Goal: Transaction & Acquisition: Subscribe to service/newsletter

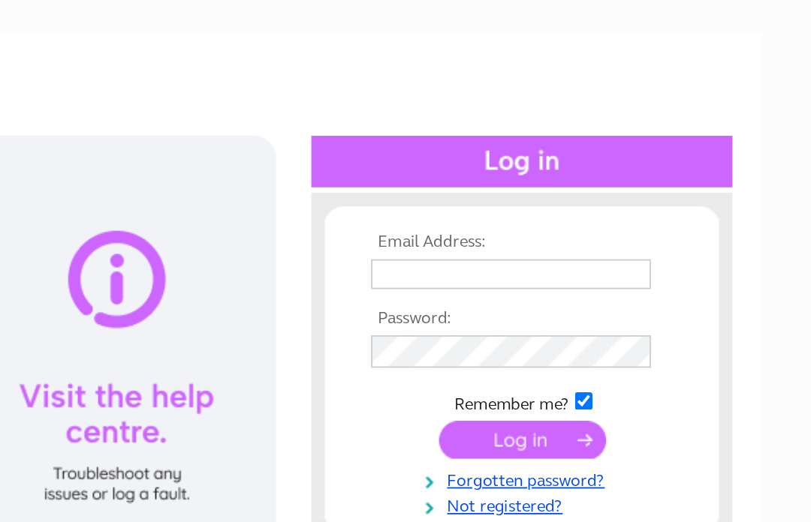
click at [562, 237] on input "text" at bounding box center [639, 245] width 155 height 17
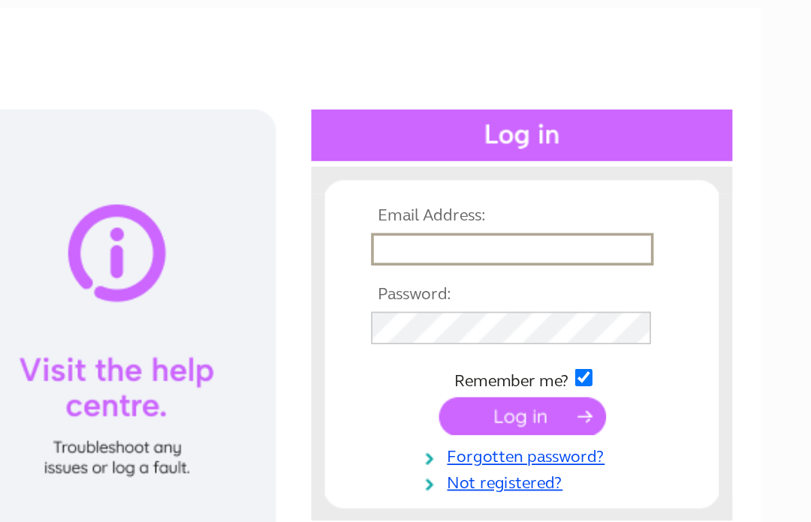
click at [562, 353] on link "Forgotten password?" at bounding box center [647, 360] width 170 height 14
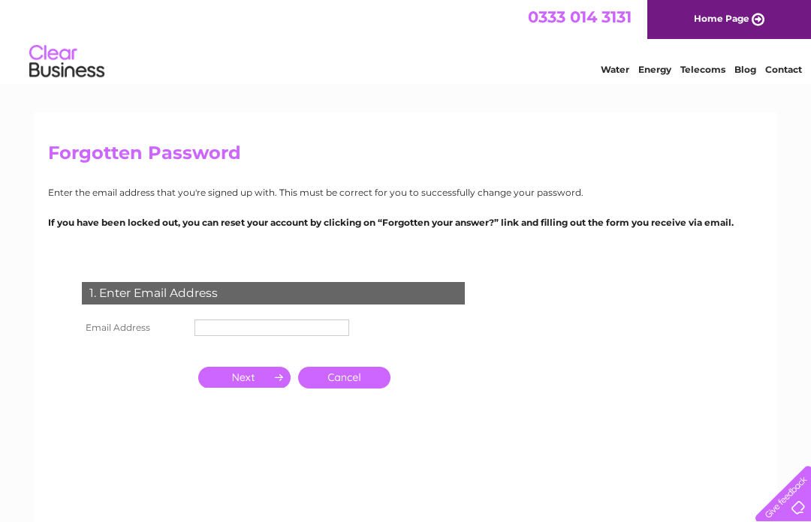
click at [293, 324] on input "text" at bounding box center [271, 328] width 155 height 17
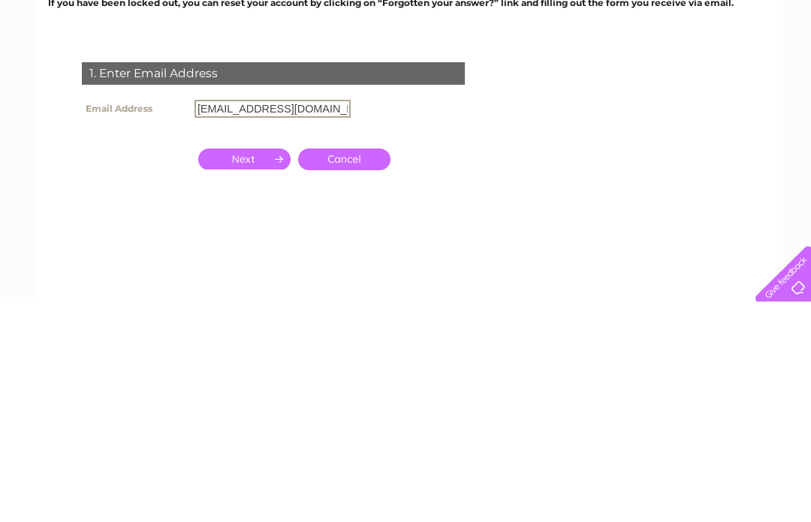
click at [251, 369] on input "button" at bounding box center [244, 379] width 92 height 21
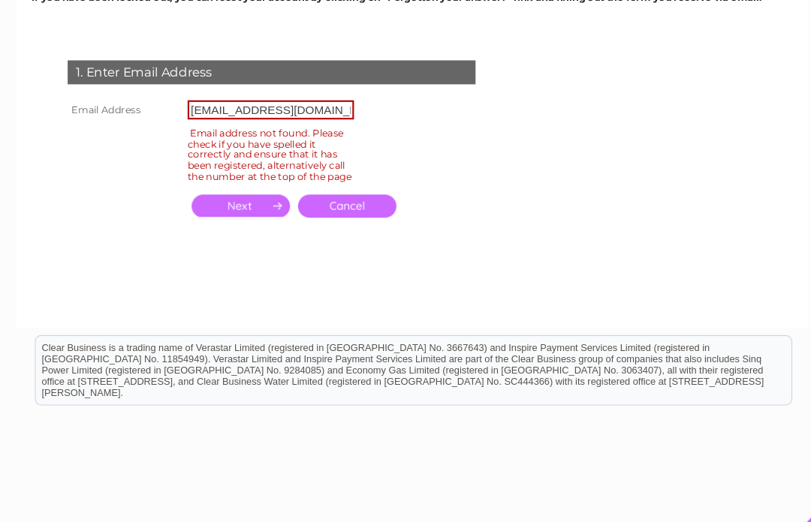
scroll to position [198, 0]
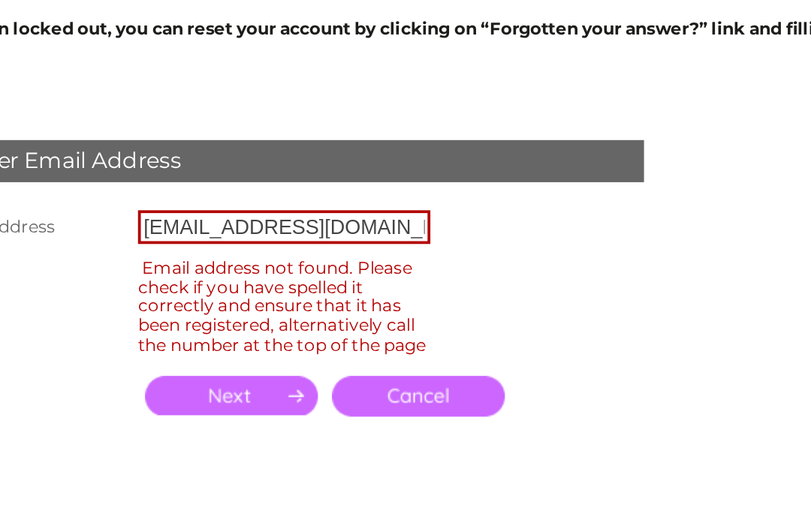
click at [194, 122] on input "Mrduckshow@hotmail.co.uk" at bounding box center [272, 131] width 156 height 18
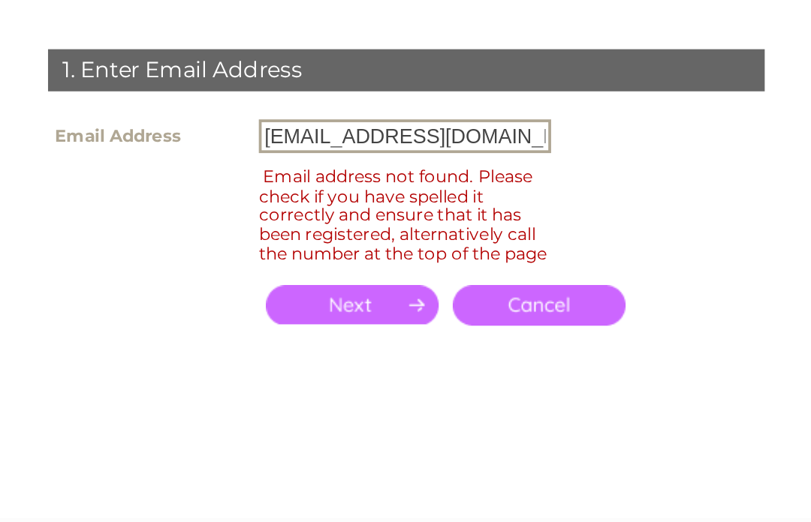
click at [194, 122] on input "Mrduckshow@hotmail.co.uk" at bounding box center [272, 131] width 156 height 18
type input "[EMAIL_ADDRESS][DOMAIN_NAME]"
click input "submit" at bounding box center [0, 0] width 0 height 0
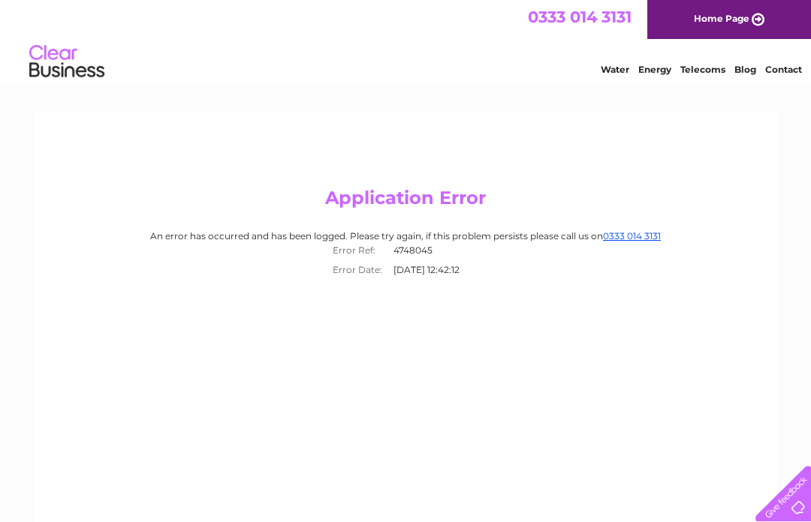
click at [725, 17] on link "Home Page" at bounding box center [729, 19] width 164 height 39
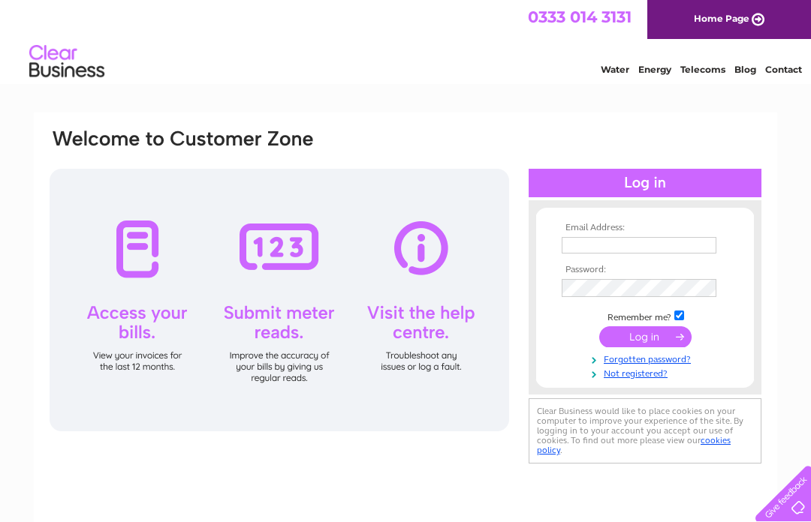
click at [635, 243] on input "text" at bounding box center [639, 245] width 155 height 17
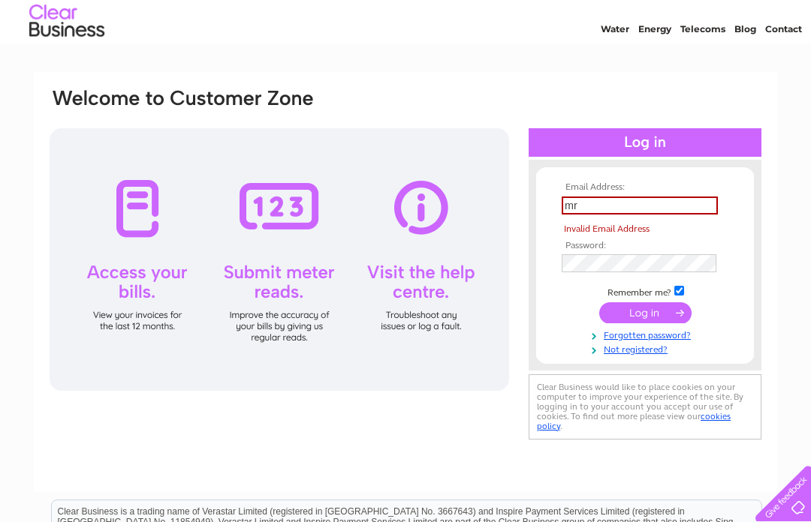
scroll to position [40, 0]
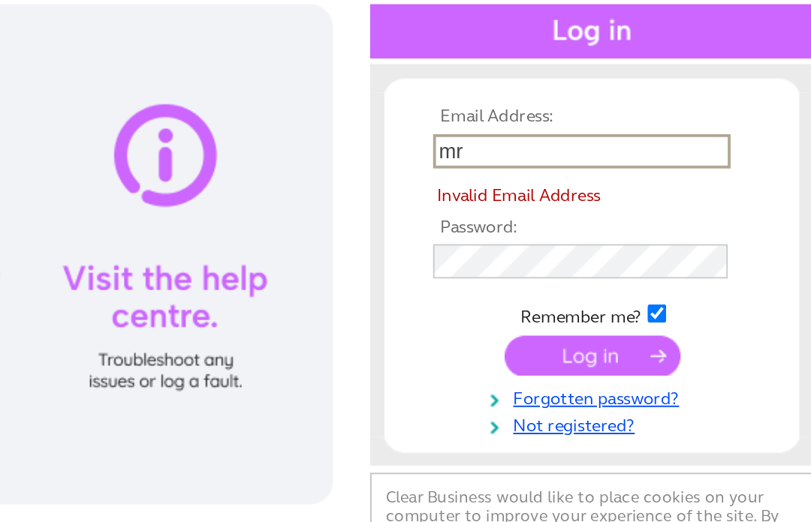
type input "mr"
click at [562, 328] on link "Forgotten password?" at bounding box center [647, 335] width 170 height 14
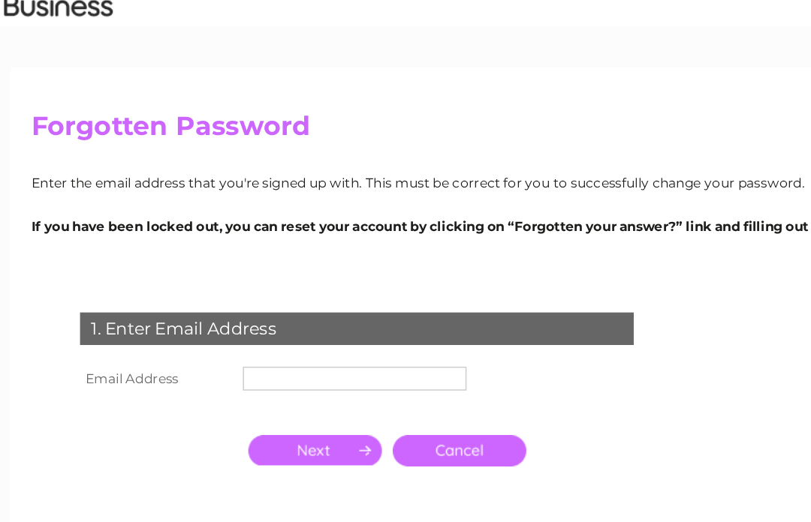
click at [259, 320] on input "text" at bounding box center [271, 328] width 155 height 17
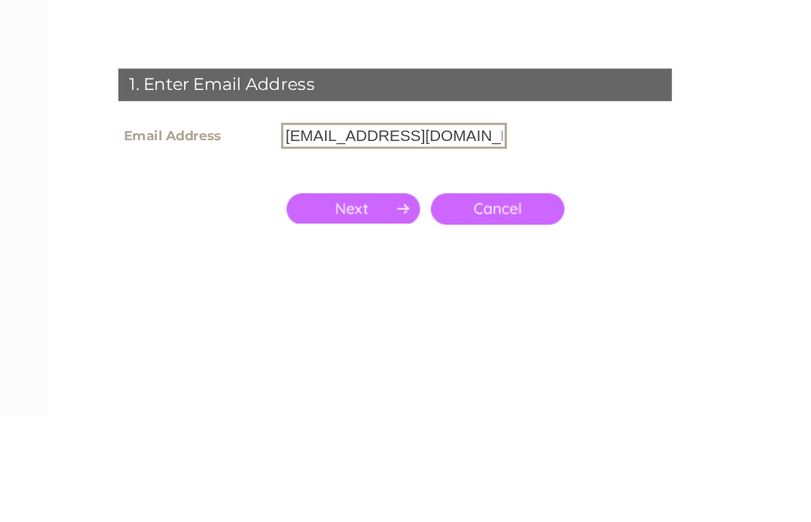
type input "[EMAIL_ADDRESS][DOMAIN_NAME]"
click at [253, 369] on input "button" at bounding box center [244, 379] width 92 height 21
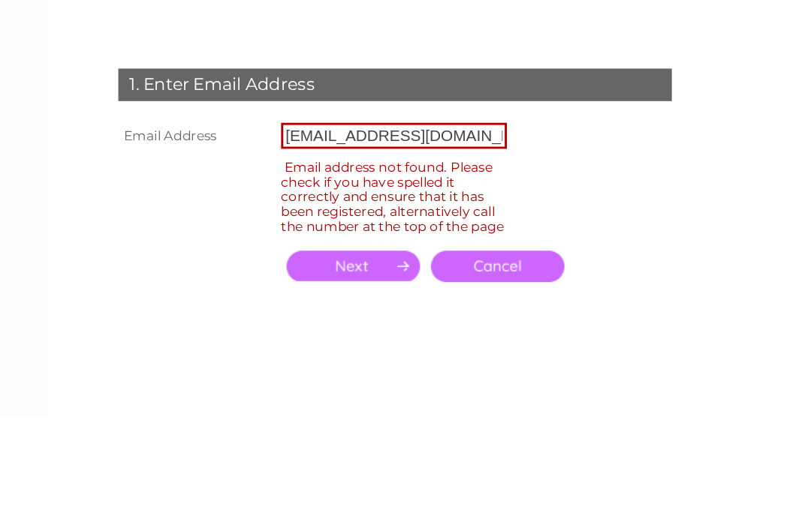
scroll to position [110, 0]
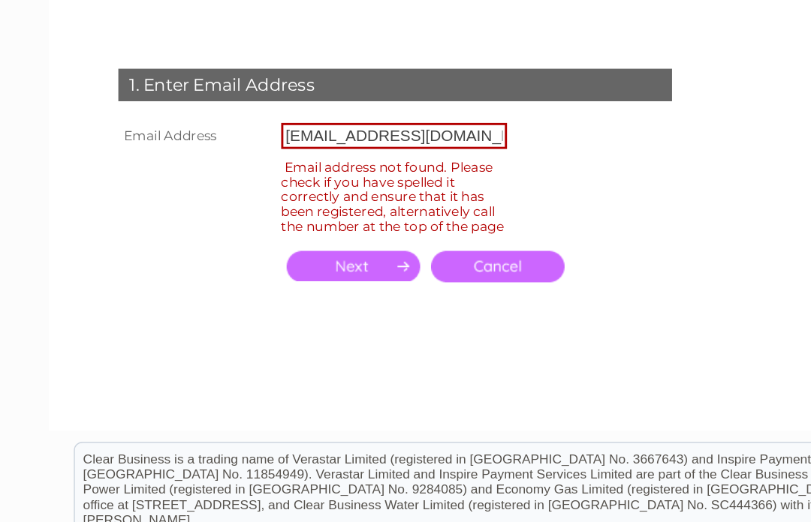
click at [356, 299] on link "Cancel" at bounding box center [344, 310] width 92 height 22
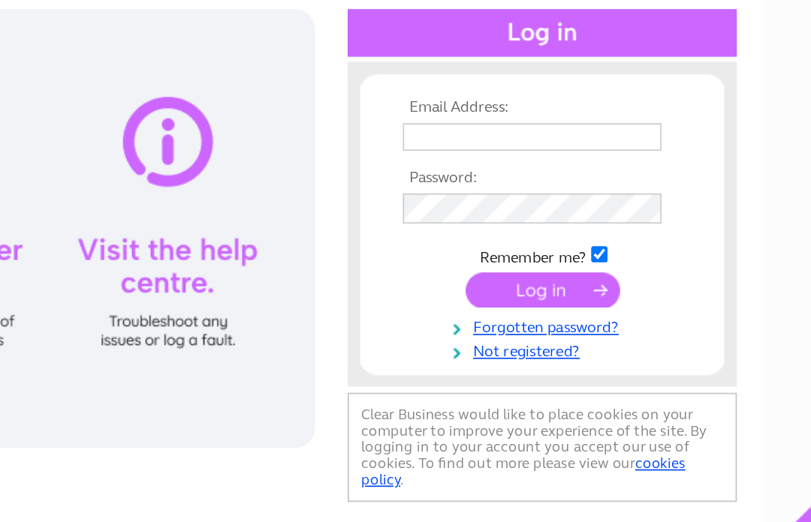
click at [562, 366] on link "Not registered?" at bounding box center [647, 373] width 170 height 14
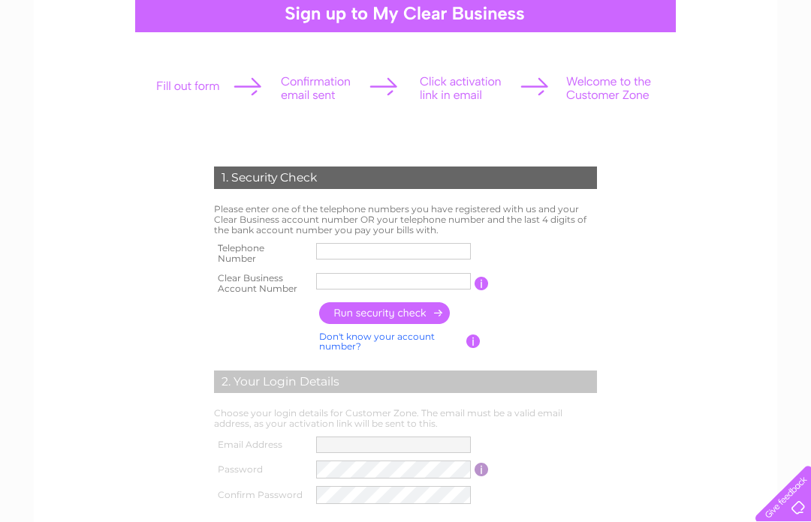
scroll to position [182, 0]
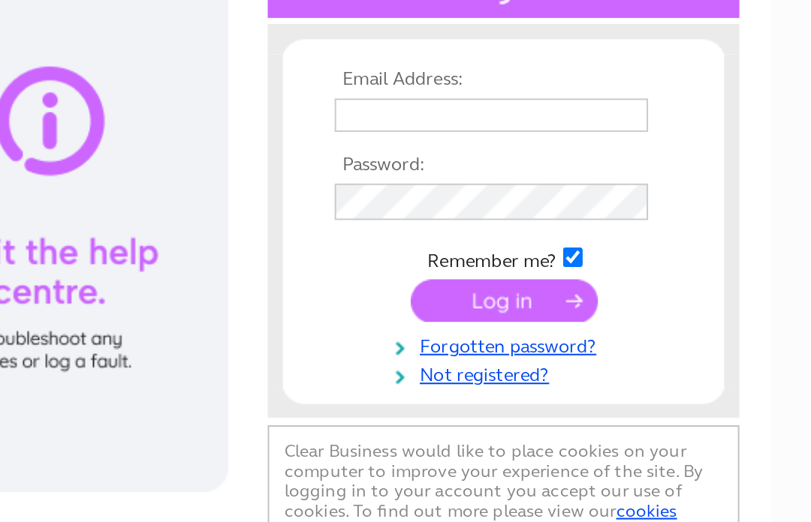
click at [562, 366] on link "Not registered?" at bounding box center [647, 373] width 170 height 14
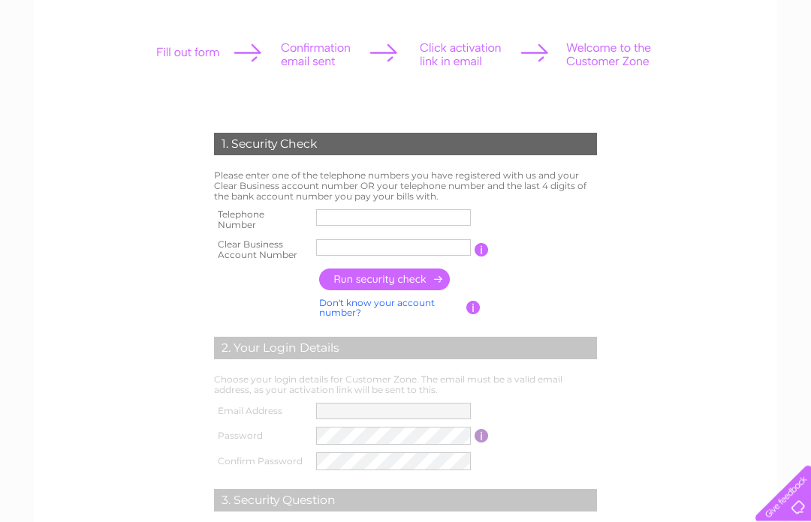
scroll to position [218, 0]
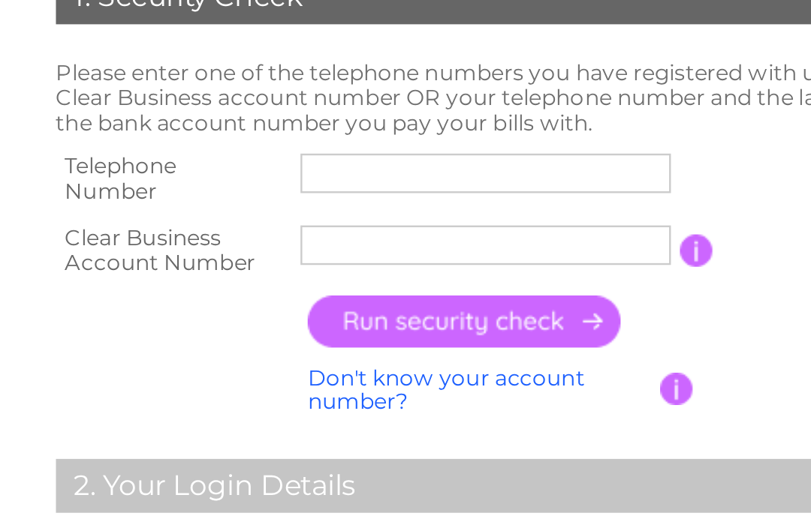
click at [316, 179] on input "text" at bounding box center [393, 187] width 155 height 17
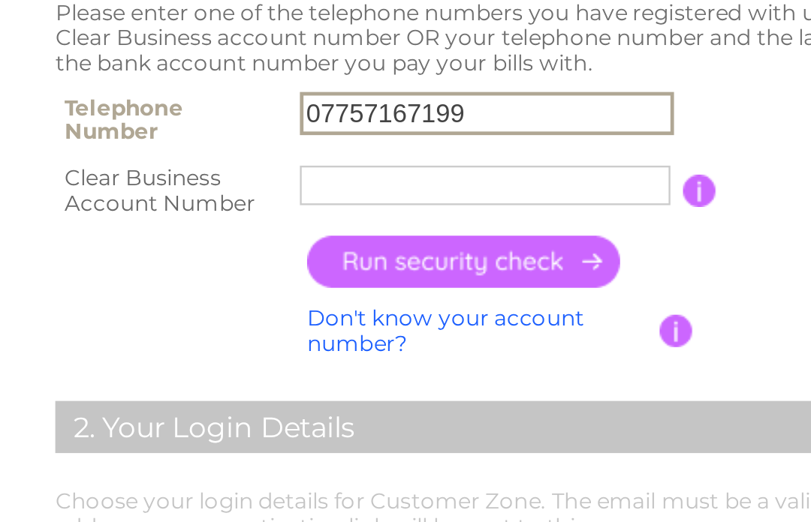
type input "07757167199"
click at [316, 209] on input "text" at bounding box center [393, 217] width 155 height 17
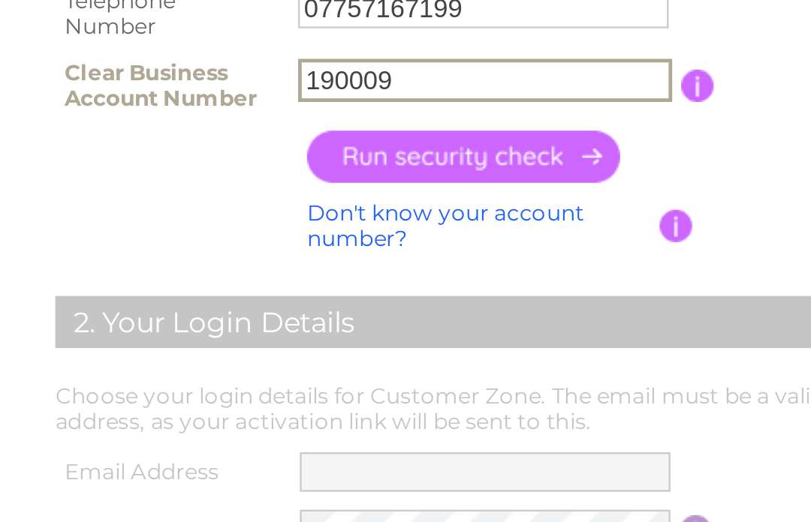
type input "190009"
click at [319, 239] on input "button" at bounding box center [385, 250] width 132 height 22
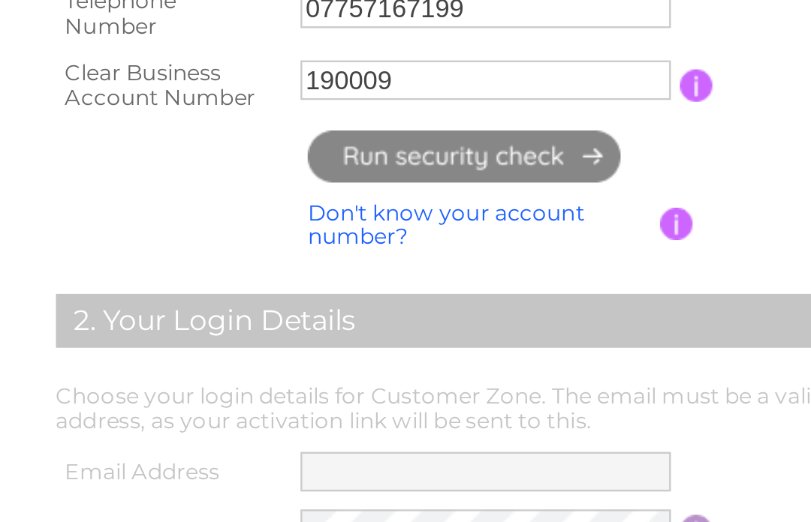
type input "**********"
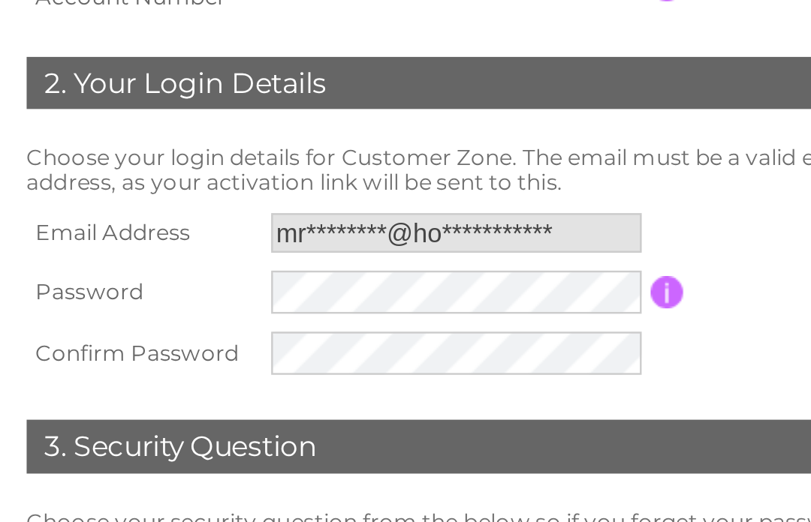
click at [474, 342] on input "button" at bounding box center [481, 349] width 14 height 14
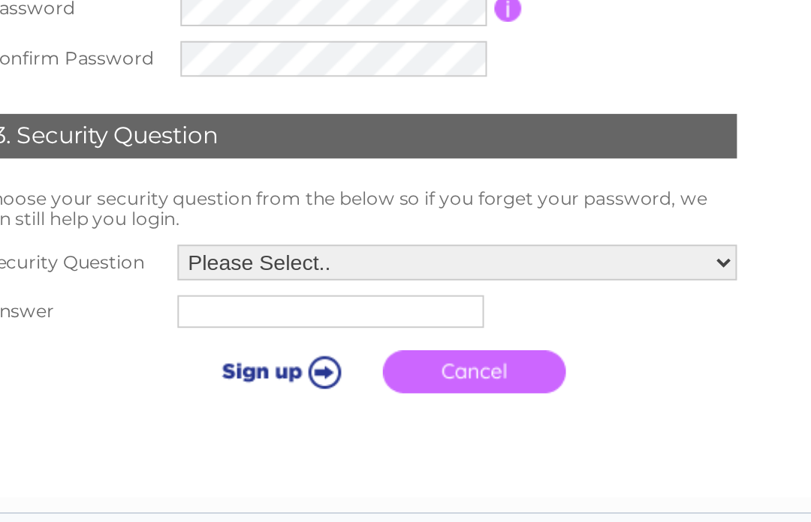
scroll to position [333, 0]
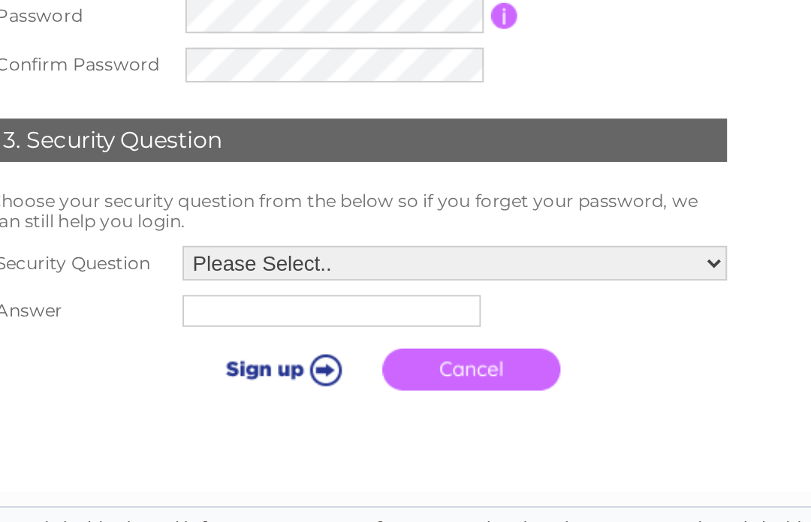
click at [365, 352] on select "Please Select.. In what town or city was your first job? In what town or city d…" at bounding box center [456, 361] width 282 height 18
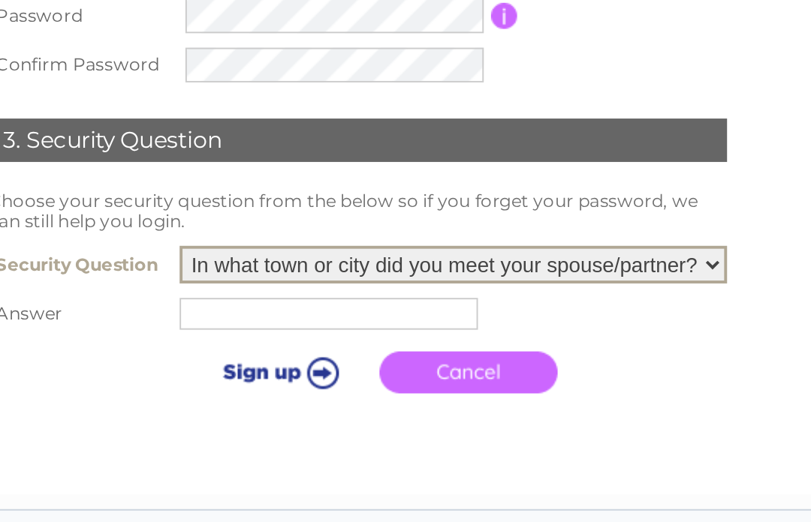
click at [363, 352] on select "Please Select.. In what town or city was your first job? In what town or city d…" at bounding box center [455, 362] width 284 height 20
select select "5"
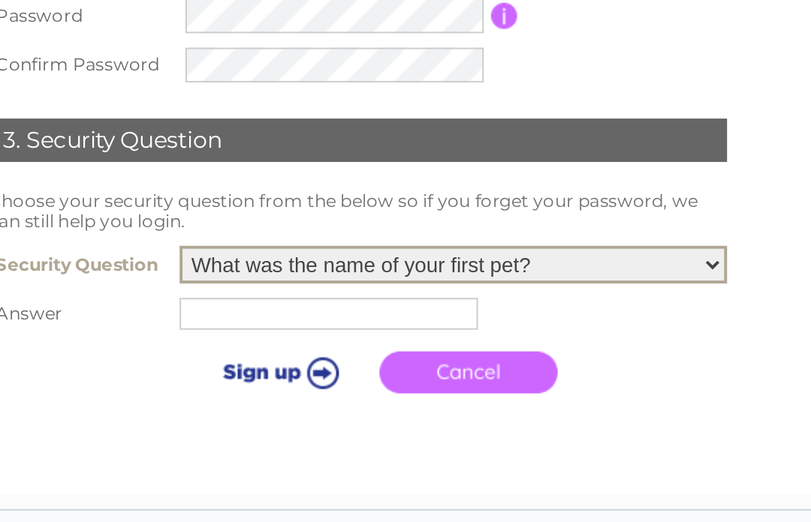
click at [313, 379] on input "text" at bounding box center [390, 387] width 155 height 17
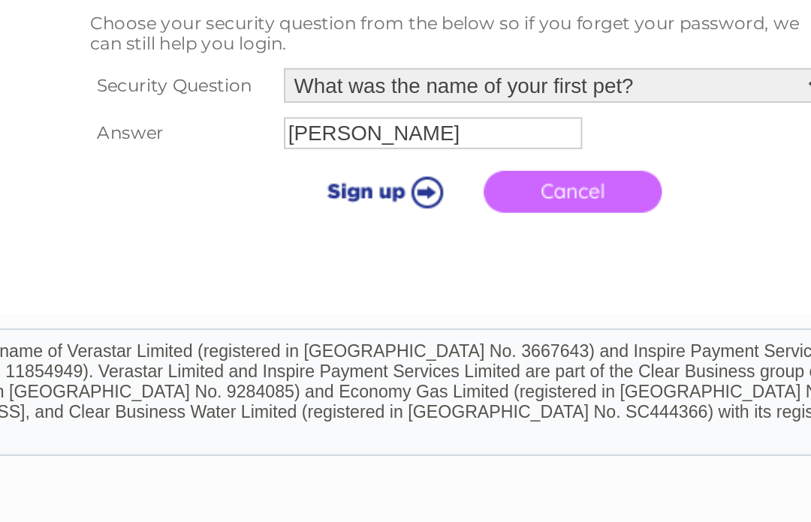
scroll to position [425, 0]
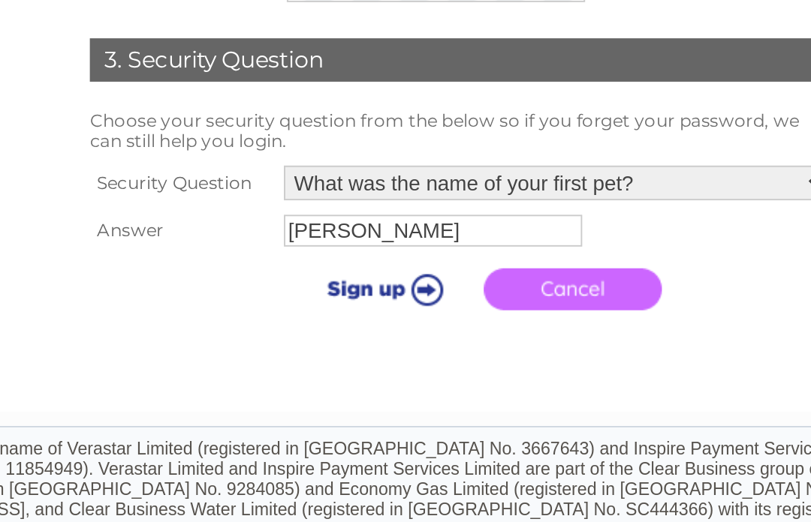
type input "Skippy"
click at [318, 314] on input "submit" at bounding box center [364, 324] width 92 height 21
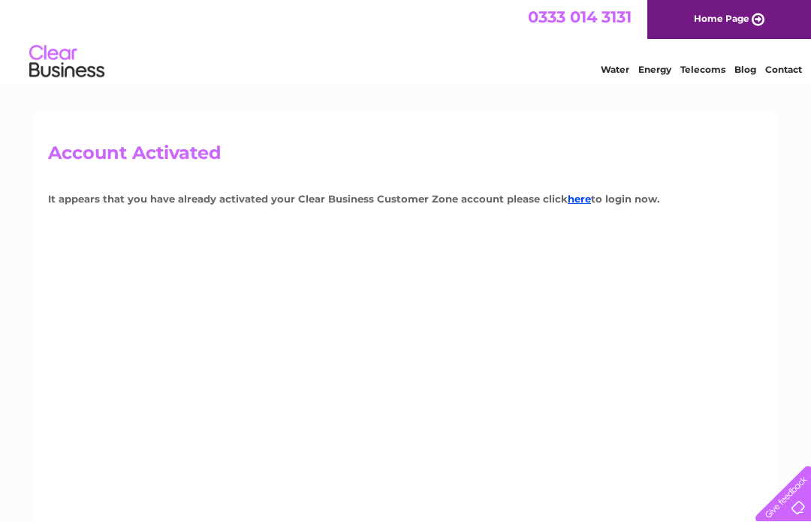
click at [572, 193] on link "here" at bounding box center [579, 199] width 23 height 12
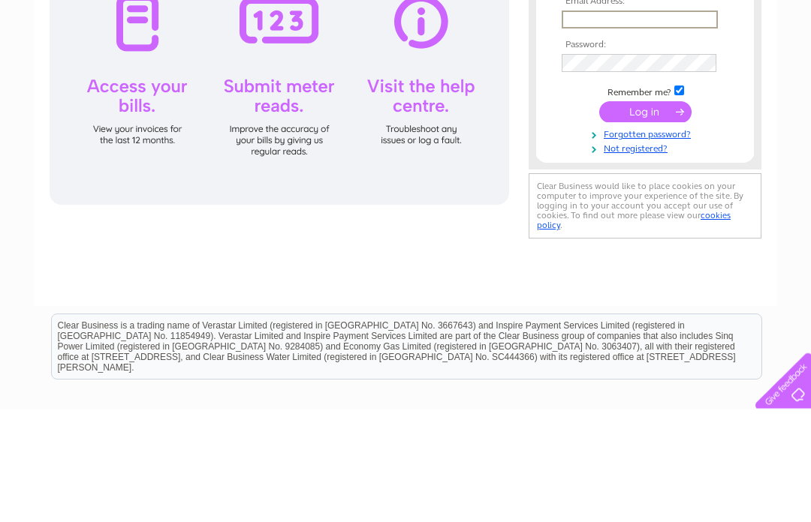
type input "**********"
click at [645, 236] on input "submit" at bounding box center [645, 225] width 92 height 21
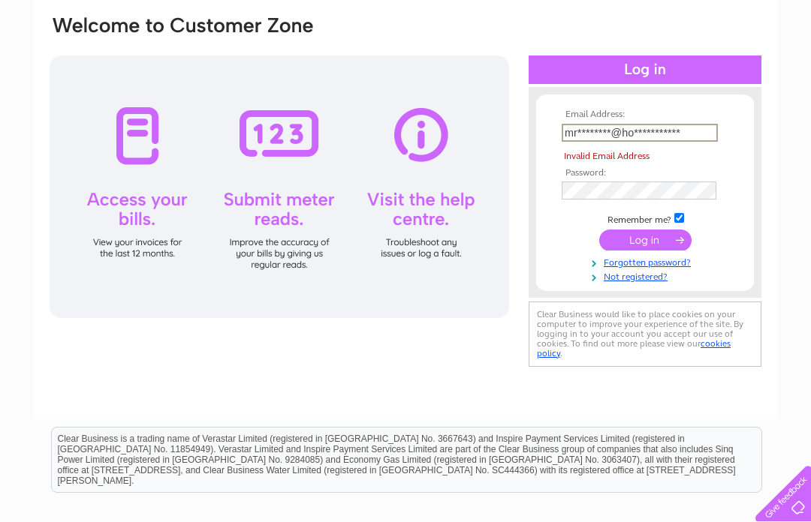
click at [629, 241] on input "submit" at bounding box center [645, 240] width 92 height 21
click at [649, 239] on input "submit" at bounding box center [645, 240] width 92 height 21
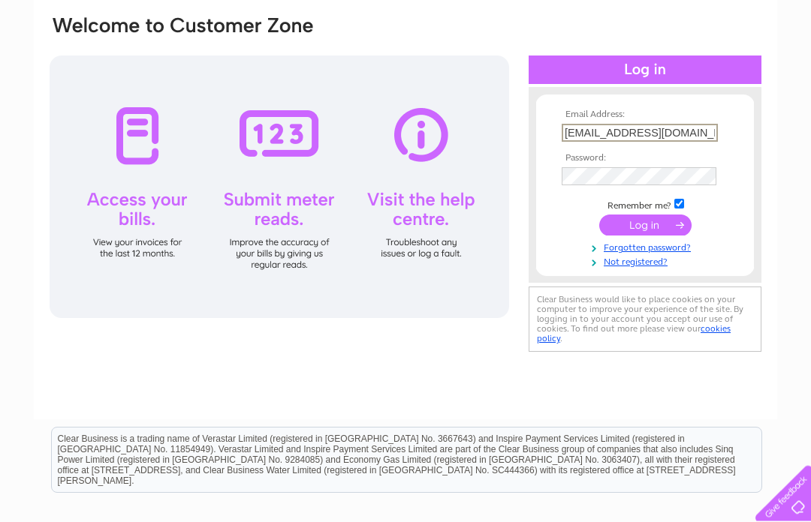
type input "[EMAIL_ADDRESS][DOMAIN_NAME]"
click at [645, 230] on input "submit" at bounding box center [645, 225] width 92 height 21
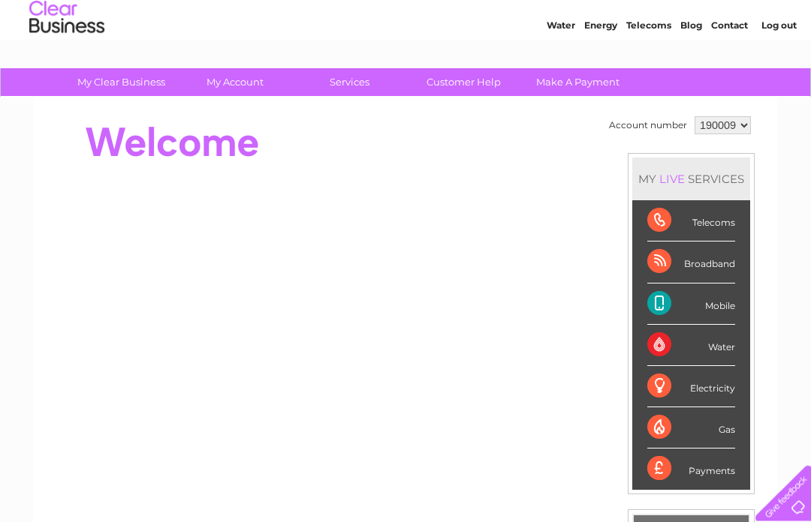
scroll to position [44, 0]
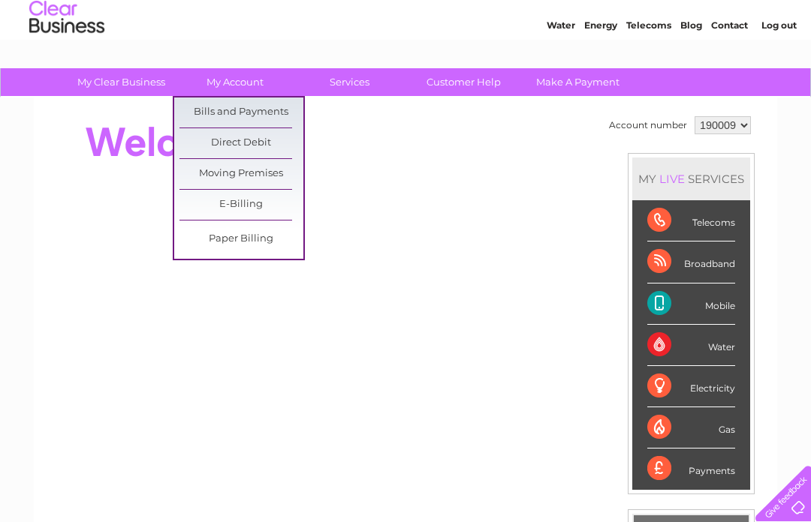
click at [247, 104] on link "Bills and Payments" at bounding box center [241, 113] width 124 height 30
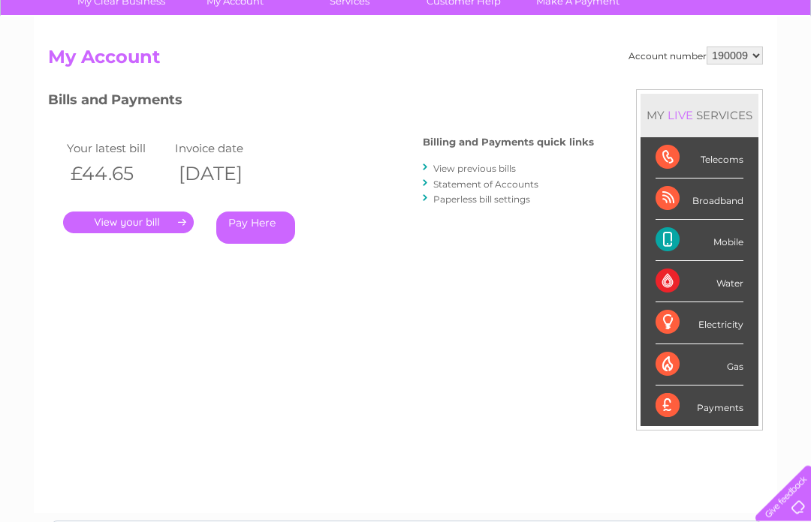
scroll to position [125, 0]
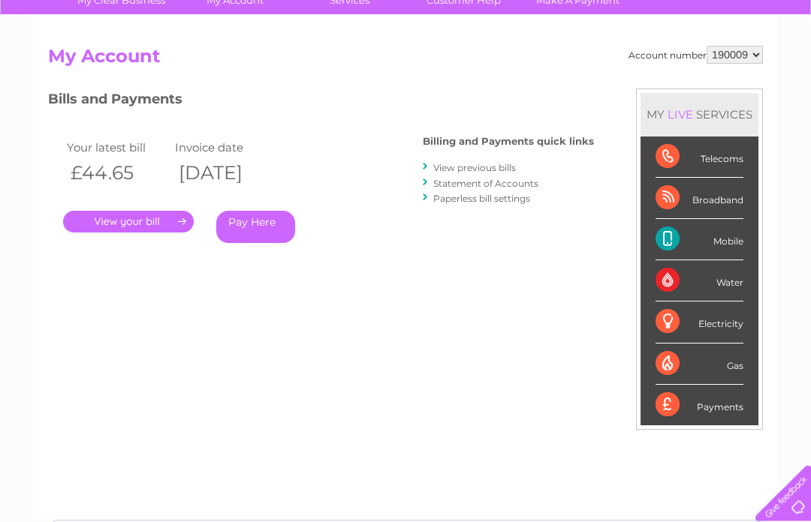
click at [125, 212] on link "." at bounding box center [128, 223] width 131 height 22
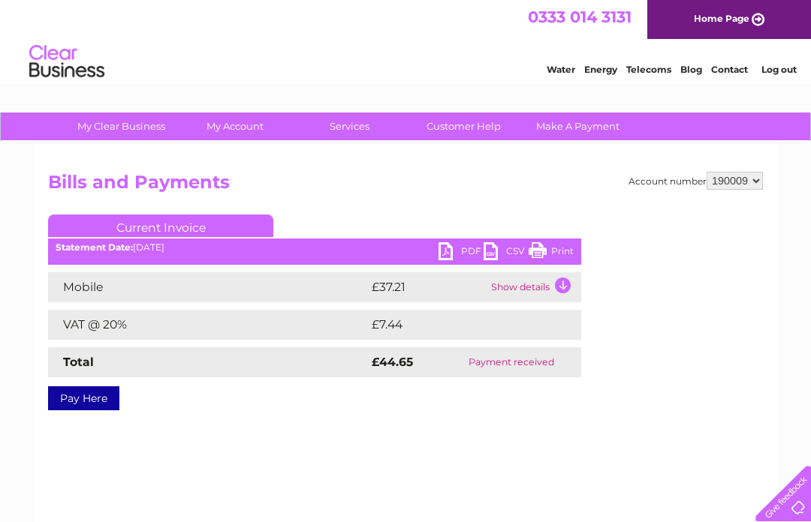
click at [559, 280] on td "Show details" at bounding box center [534, 288] width 94 height 30
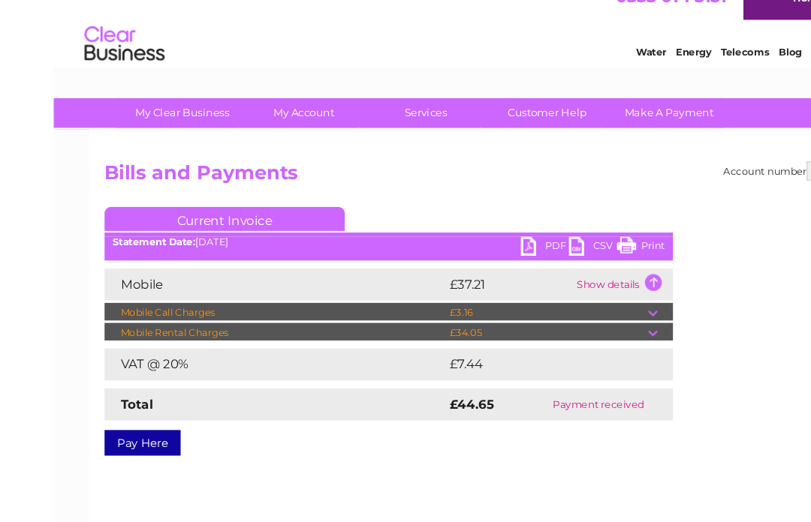
scroll to position [27, 0]
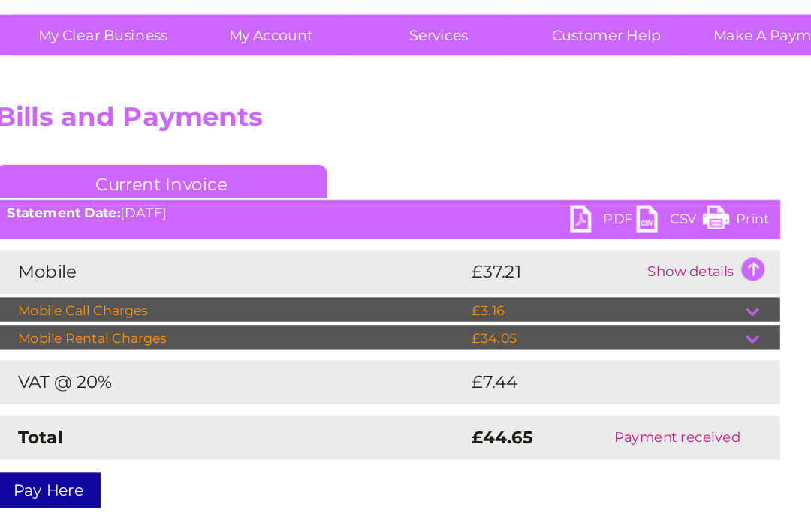
click at [558, 297] on td at bounding box center [569, 306] width 23 height 18
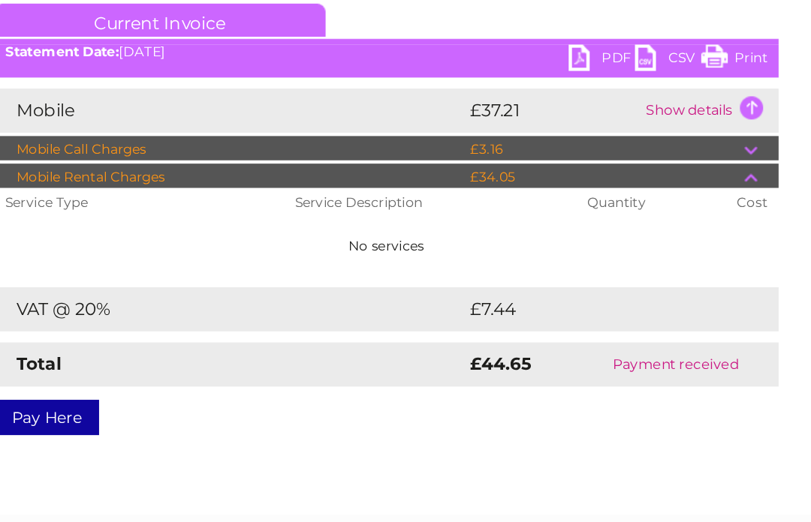
scroll to position [81, 0]
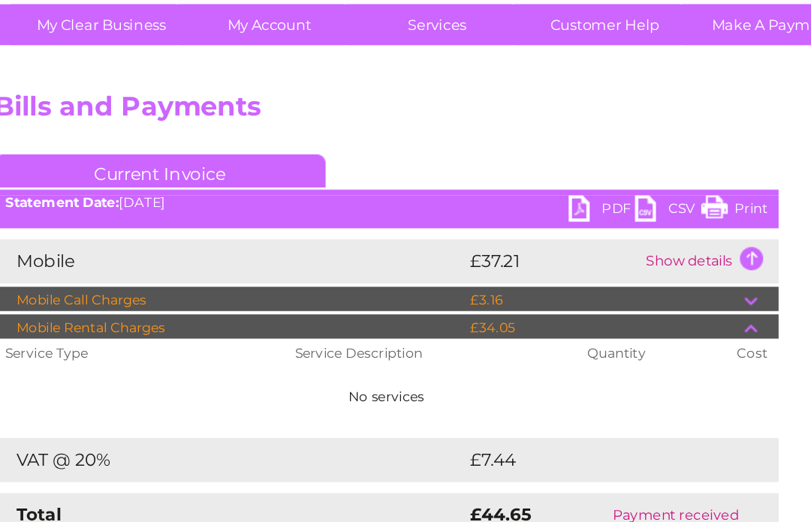
click at [558, 224] on td at bounding box center [569, 233] width 23 height 18
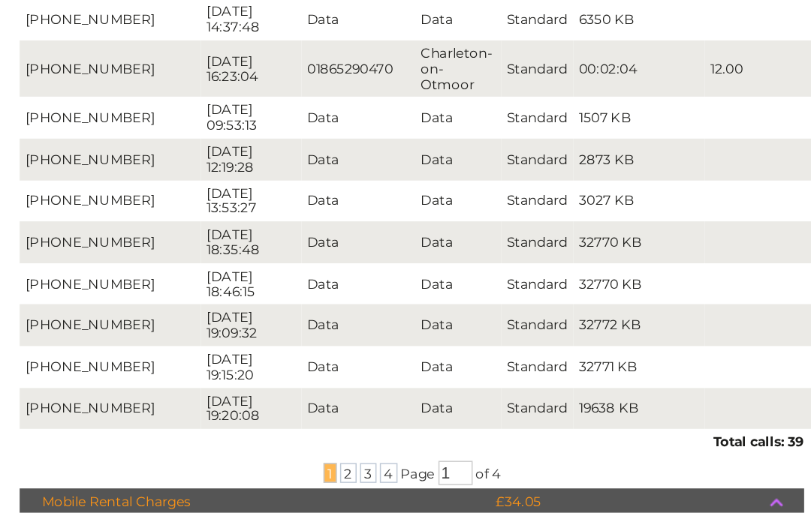
scroll to position [245, 0]
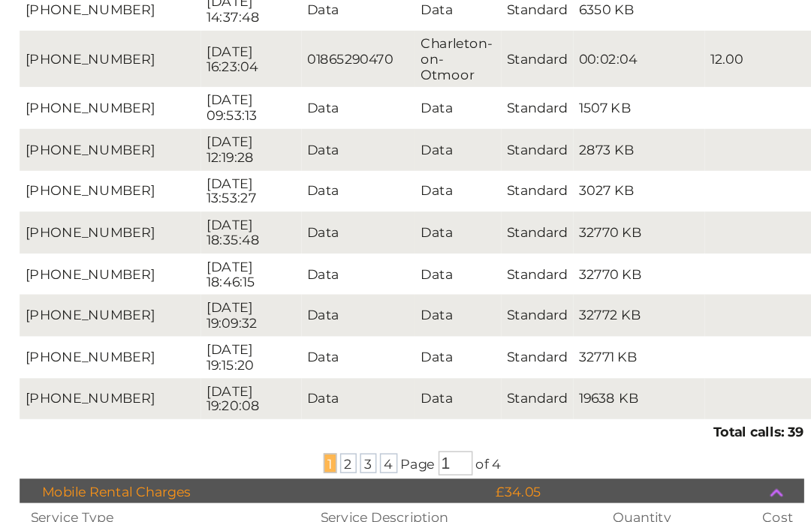
click at [254, 441] on span "1" at bounding box center [258, 448] width 9 height 14
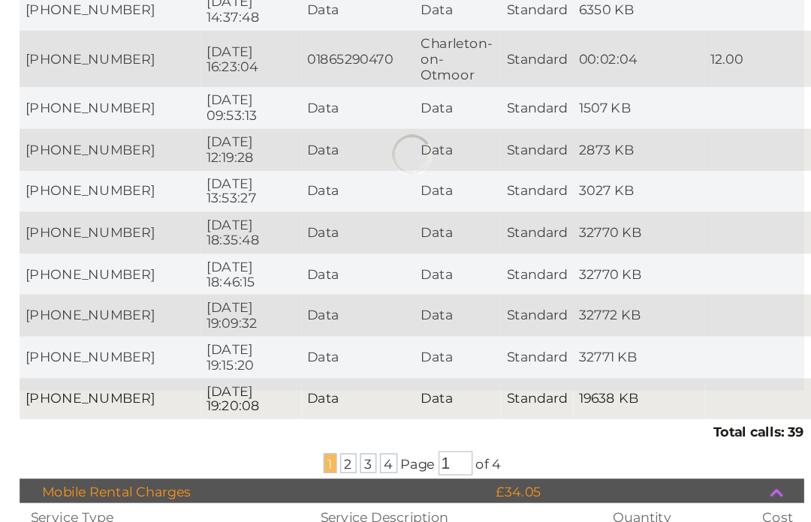
scroll to position [245, 0]
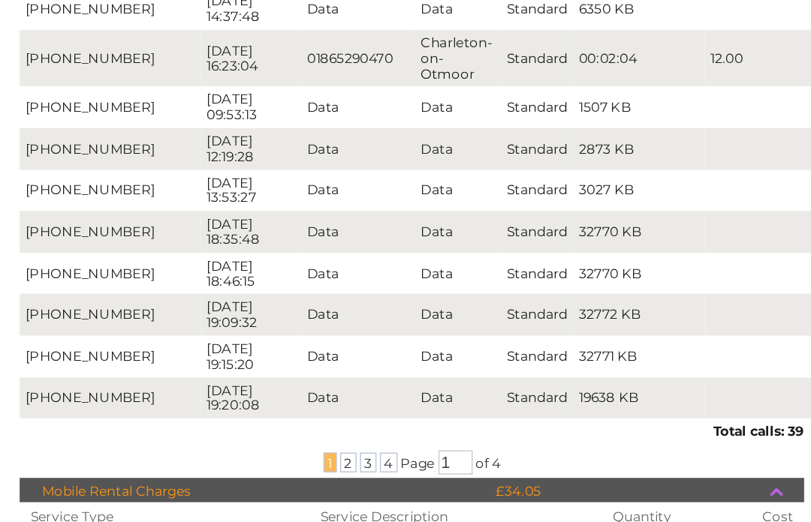
click at [266, 440] on span "2" at bounding box center [271, 447] width 11 height 14
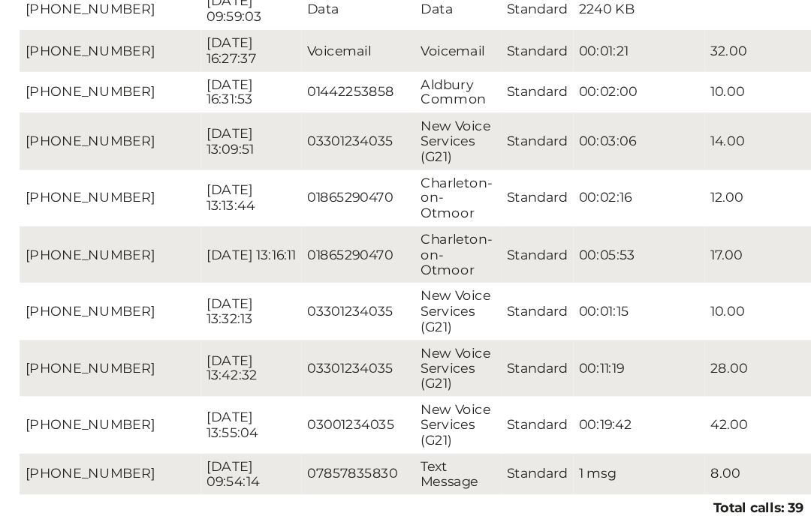
click at [279, 492] on span "3" at bounding box center [284, 499] width 11 height 14
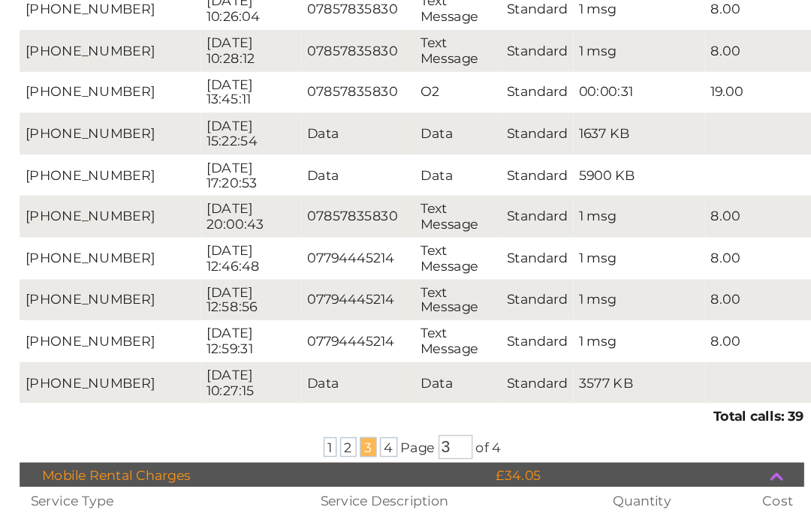
scroll to position [245, 0]
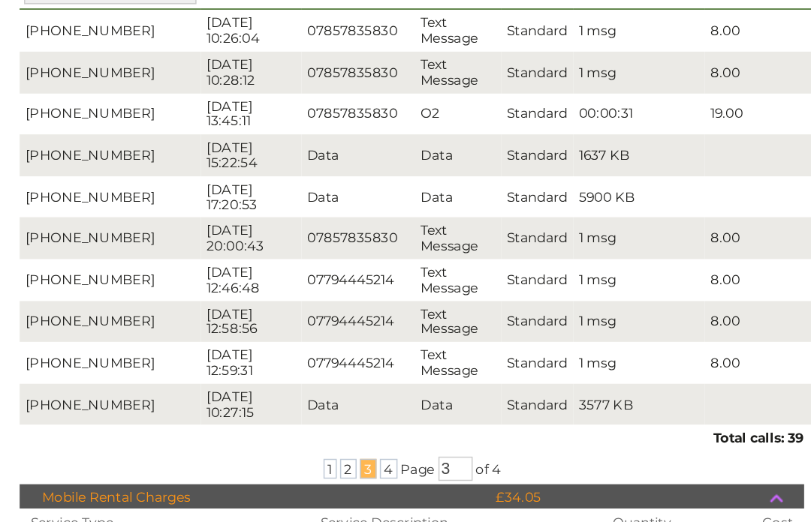
click at [293, 430] on span "4" at bounding box center [299, 437] width 12 height 14
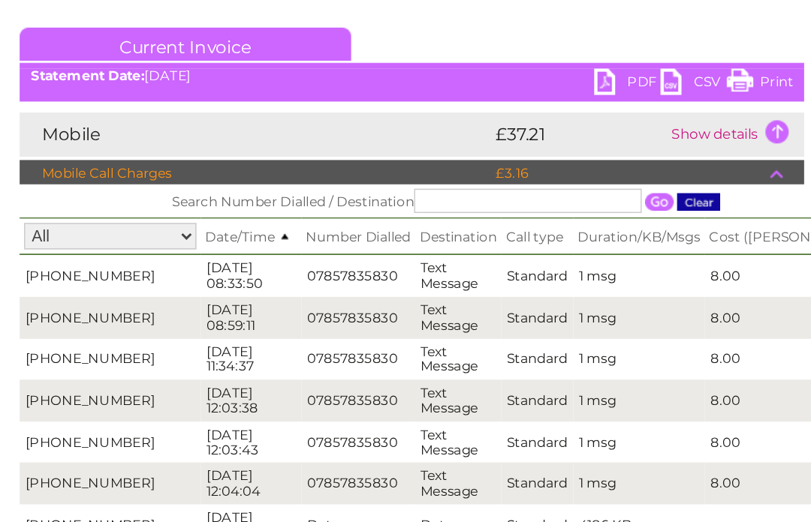
scroll to position [195, 0]
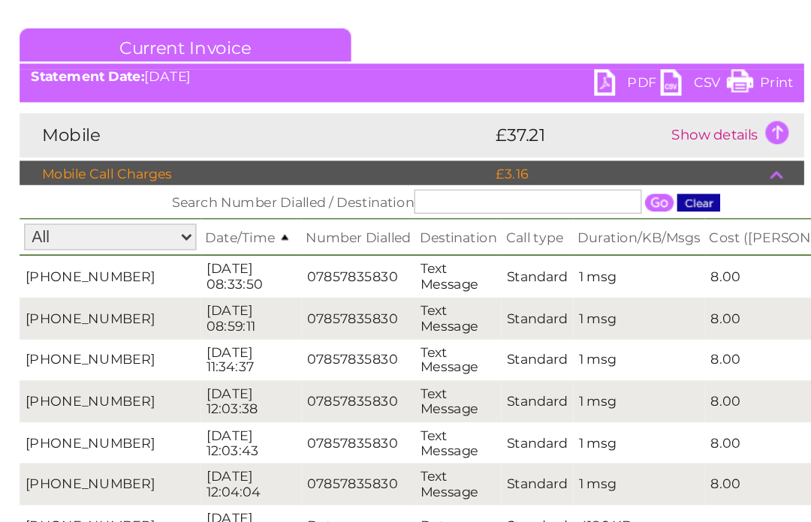
click at [522, 89] on td "Show details" at bounding box center [534, 92] width 94 height 30
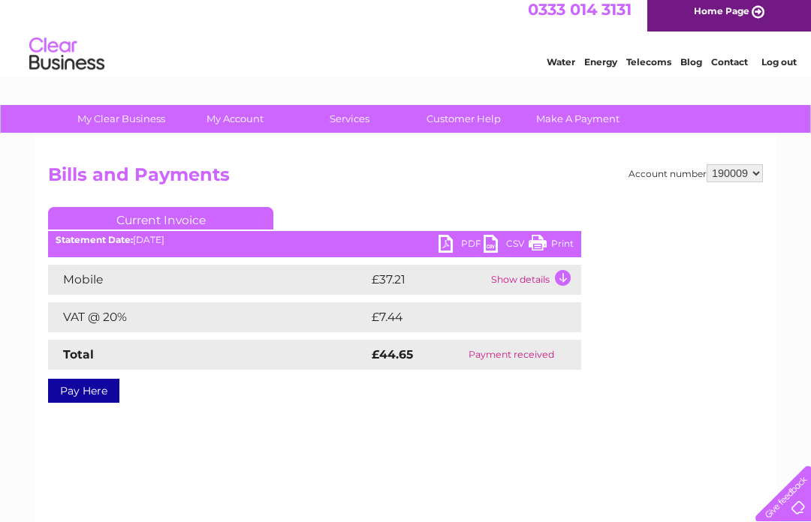
scroll to position [0, 0]
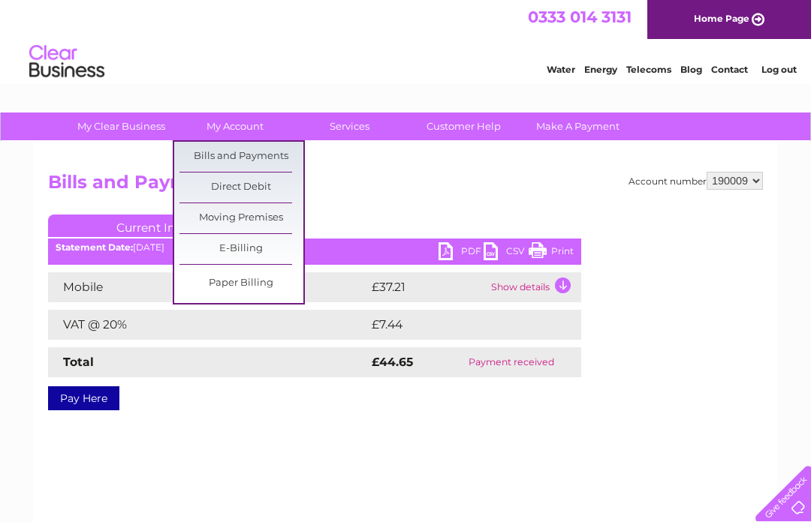
click at [262, 146] on link "Bills and Payments" at bounding box center [241, 157] width 124 height 30
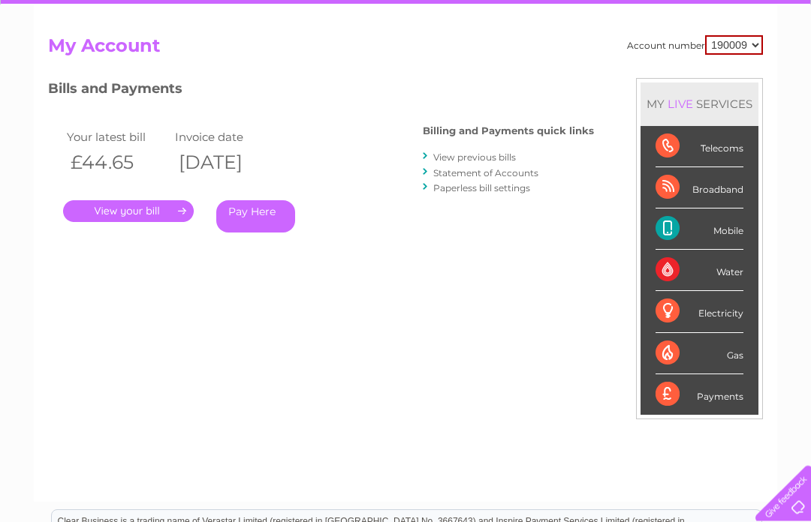
scroll to position [137, 0]
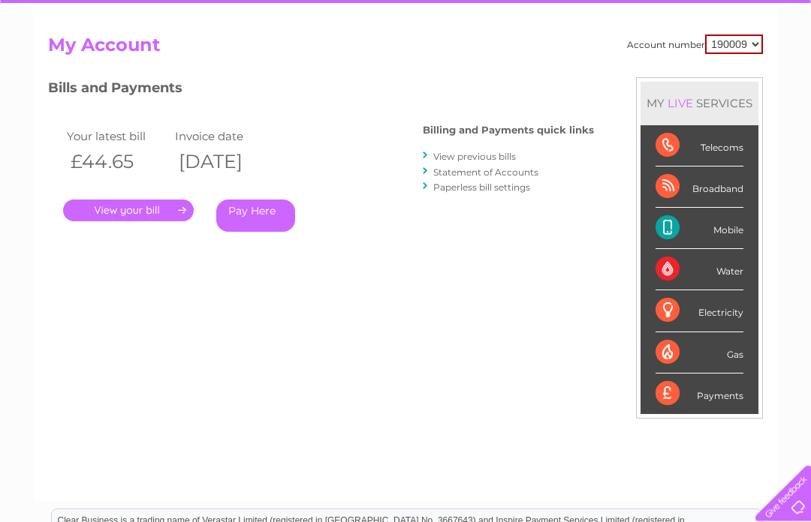
click at [145, 206] on link "." at bounding box center [128, 211] width 131 height 22
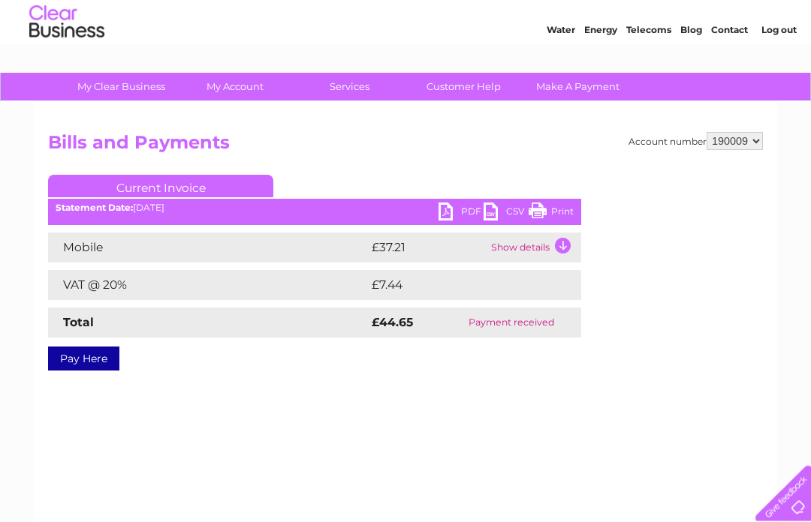
scroll to position [39, 0]
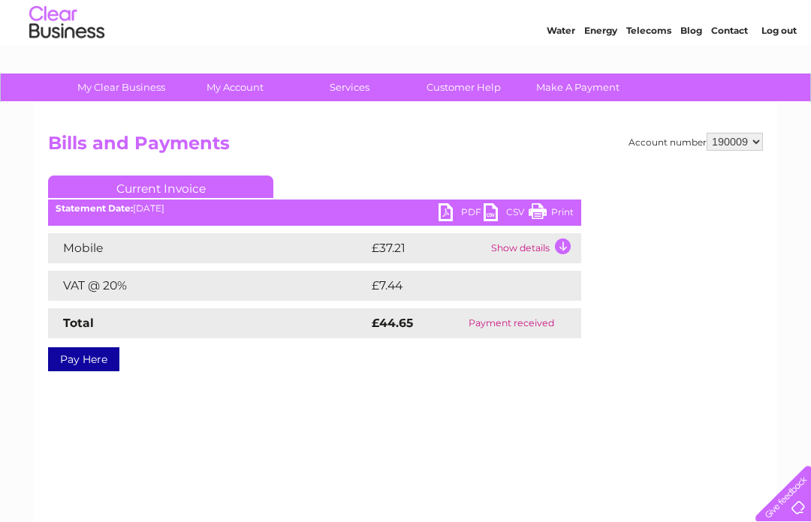
click at [553, 247] on td "Show details" at bounding box center [534, 248] width 94 height 30
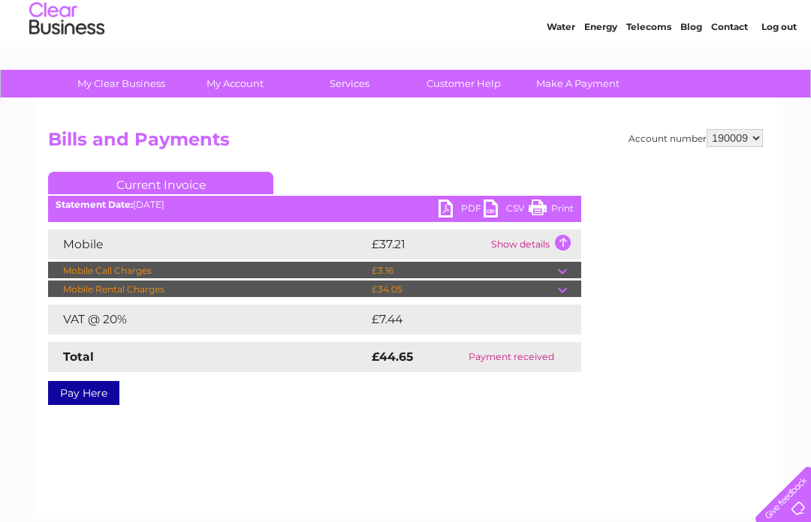
scroll to position [139, 0]
